Goal: Find specific page/section: Find specific page/section

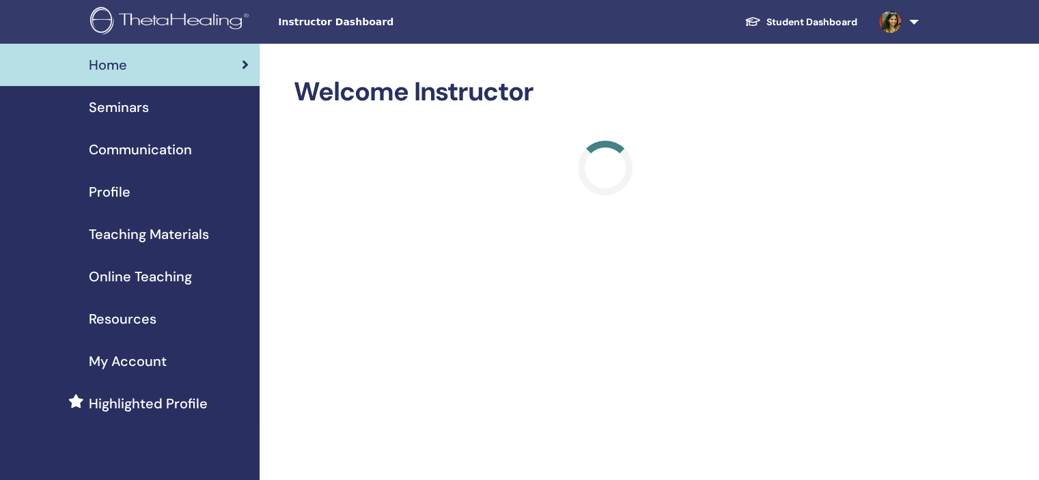
click at [158, 111] on div "Seminars" at bounding box center [130, 107] width 238 height 20
